Goal: Entertainment & Leisure: Consume media (video, audio)

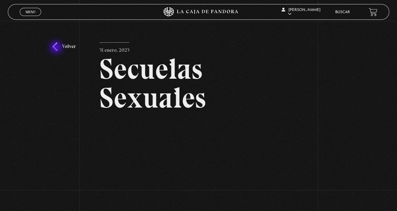
click at [57, 47] on link "Volver" at bounding box center [63, 46] width 23 height 8
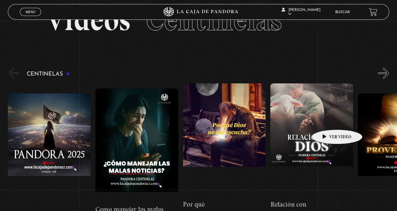
scroll to position [63, 0]
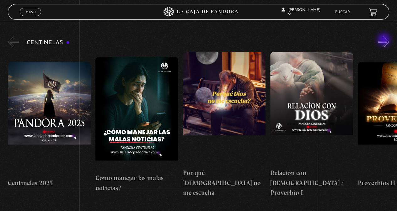
click at [384, 40] on button "»" at bounding box center [383, 41] width 11 height 11
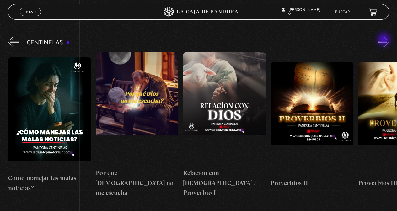
click at [384, 40] on button "»" at bounding box center [383, 41] width 11 height 11
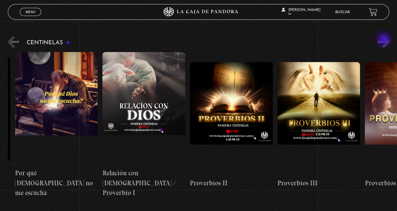
click at [384, 40] on button "»" at bounding box center [383, 41] width 11 height 11
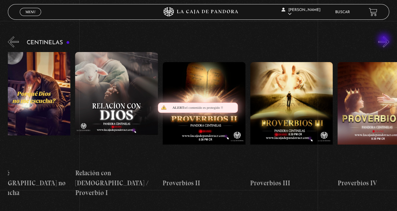
click at [384, 40] on button "»" at bounding box center [383, 41] width 11 height 11
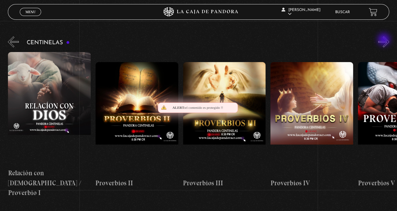
click at [384, 40] on button "»" at bounding box center [383, 41] width 11 height 11
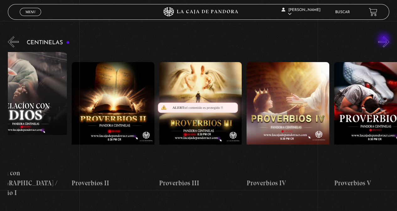
click at [384, 40] on button "»" at bounding box center [383, 41] width 11 height 11
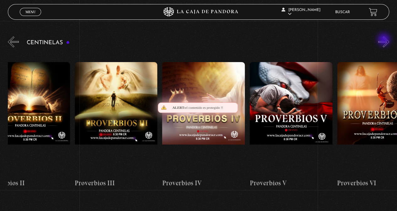
click at [384, 40] on button "»" at bounding box center [383, 41] width 11 height 11
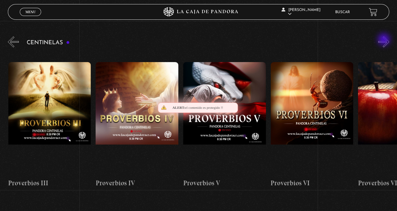
click at [384, 40] on button "»" at bounding box center [383, 41] width 11 height 11
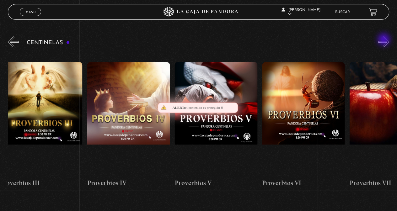
click at [384, 40] on button "»" at bounding box center [383, 41] width 11 height 11
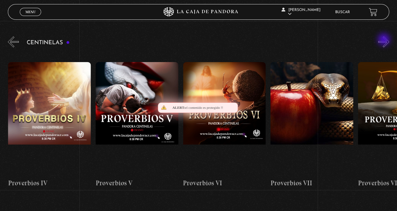
click at [384, 40] on button "»" at bounding box center [383, 41] width 11 height 11
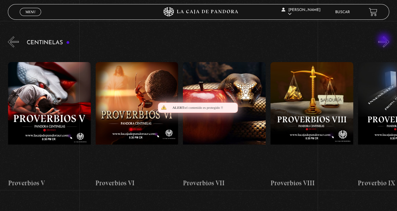
click at [384, 40] on button "»" at bounding box center [383, 41] width 11 height 11
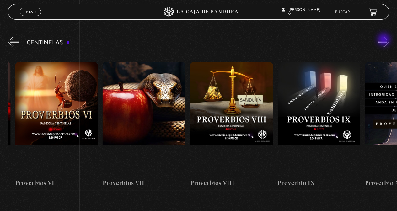
click at [384, 40] on button "»" at bounding box center [383, 41] width 11 height 11
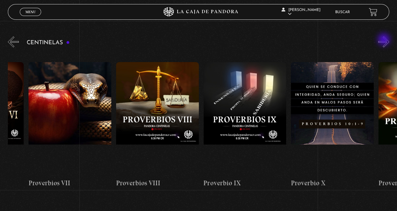
click at [384, 40] on button "»" at bounding box center [383, 41] width 11 height 11
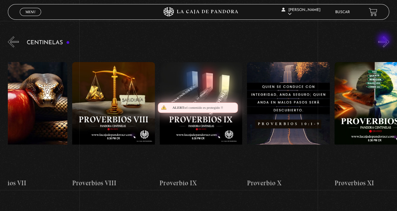
click at [384, 40] on button "»" at bounding box center [383, 41] width 11 height 11
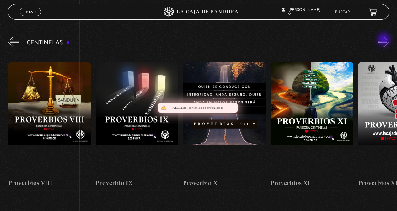
click at [384, 40] on button "»" at bounding box center [383, 41] width 11 height 11
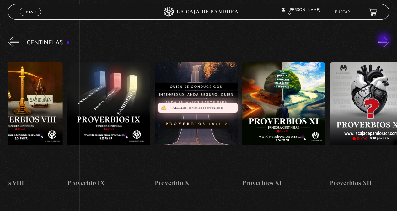
click at [384, 40] on button "»" at bounding box center [383, 41] width 11 height 11
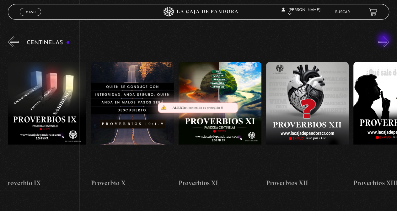
click at [384, 40] on button "»" at bounding box center [383, 41] width 11 height 11
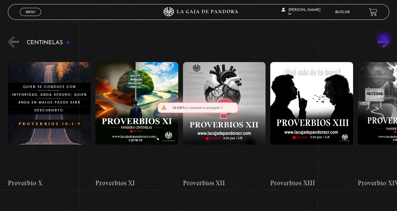
click at [384, 40] on button "»" at bounding box center [383, 41] width 11 height 11
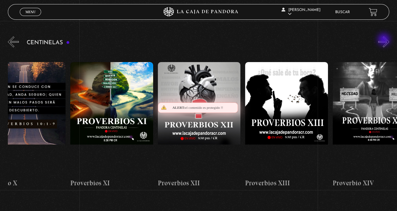
click at [384, 40] on button "»" at bounding box center [383, 41] width 11 height 11
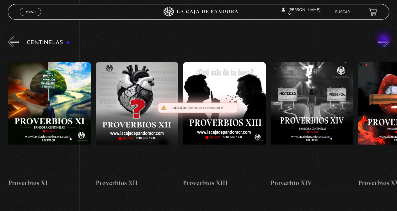
click at [384, 40] on button "»" at bounding box center [383, 41] width 11 height 11
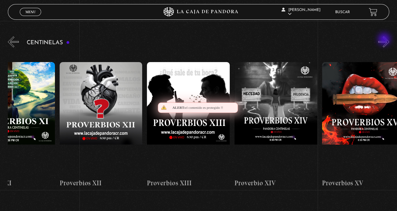
click at [385, 40] on button "»" at bounding box center [383, 41] width 11 height 11
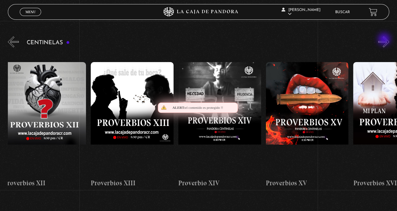
click at [385, 40] on button "»" at bounding box center [383, 41] width 11 height 11
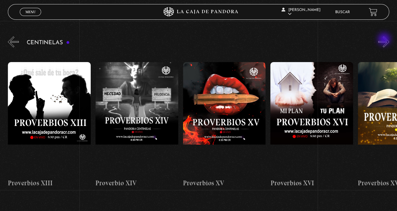
click at [385, 40] on button "»" at bounding box center [383, 41] width 11 height 11
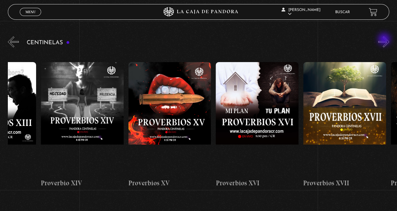
click at [385, 40] on button "»" at bounding box center [383, 41] width 11 height 11
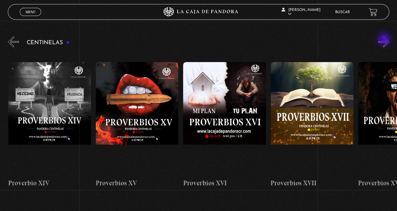
click at [385, 40] on button "»" at bounding box center [383, 41] width 11 height 11
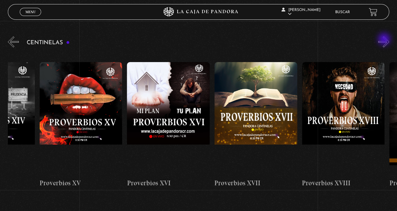
click at [385, 40] on button "»" at bounding box center [383, 41] width 11 height 11
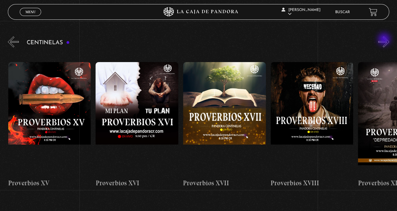
click at [385, 40] on button "»" at bounding box center [383, 41] width 11 height 11
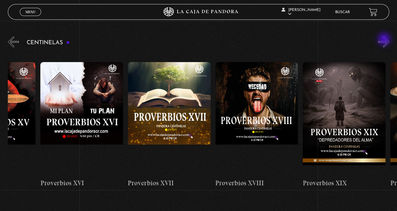
click at [385, 40] on button "»" at bounding box center [383, 41] width 11 height 11
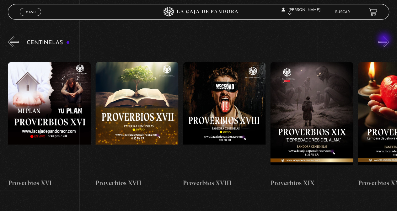
click at [385, 40] on button "»" at bounding box center [383, 41] width 11 height 11
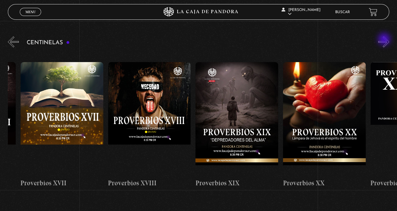
click at [385, 40] on button "»" at bounding box center [383, 41] width 11 height 11
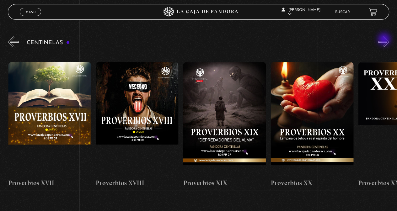
click at [385, 40] on button "»" at bounding box center [383, 41] width 11 height 11
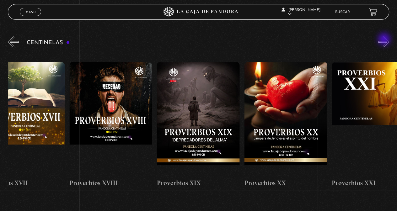
click at [385, 40] on button "»" at bounding box center [383, 41] width 11 height 11
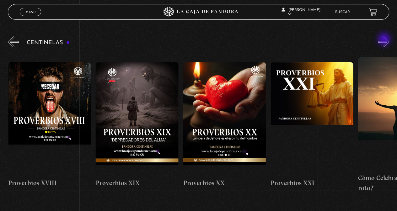
click at [385, 40] on button "»" at bounding box center [383, 41] width 11 height 11
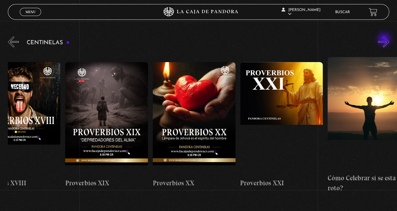
click at [385, 40] on button "»" at bounding box center [383, 41] width 11 height 11
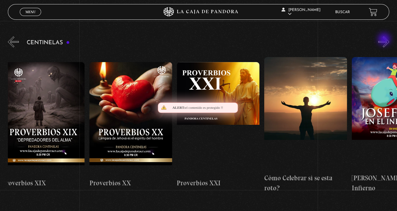
click at [385, 40] on button "»" at bounding box center [383, 41] width 11 height 11
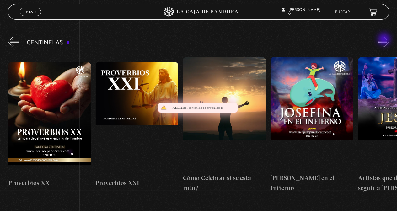
click at [385, 40] on button "»" at bounding box center [383, 41] width 11 height 11
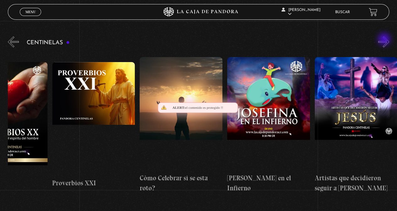
click at [385, 40] on button "»" at bounding box center [383, 41] width 11 height 11
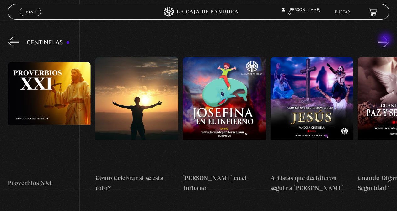
click at [386, 40] on button "»" at bounding box center [383, 41] width 11 height 11
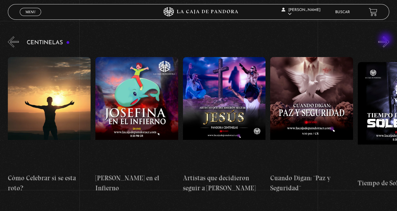
click at [386, 40] on button "»" at bounding box center [383, 41] width 11 height 11
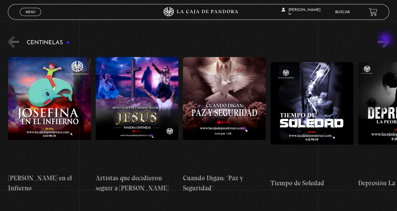
click at [386, 40] on button "»" at bounding box center [383, 41] width 11 height 11
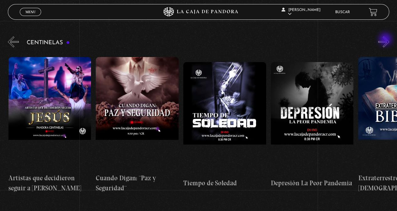
scroll to position [0, 2273]
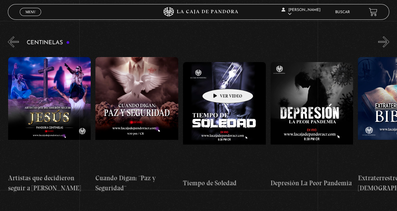
click at [218, 79] on figure at bounding box center [224, 118] width 83 height 113
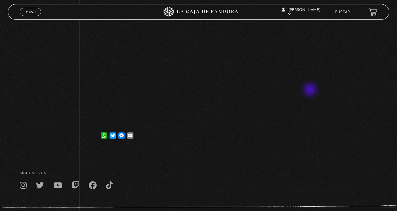
scroll to position [125, 0]
